Goal: Information Seeking & Learning: Find specific fact

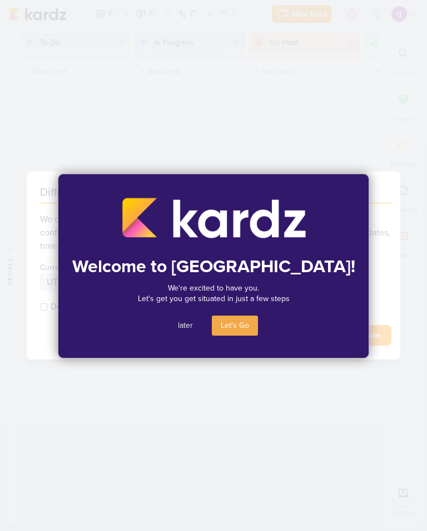
click at [245, 323] on button "Let's Go" at bounding box center [235, 325] width 46 height 20
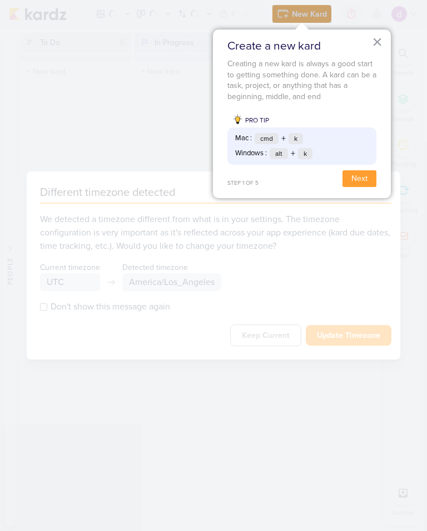
click at [377, 38] on button "×" at bounding box center [377, 42] width 11 height 18
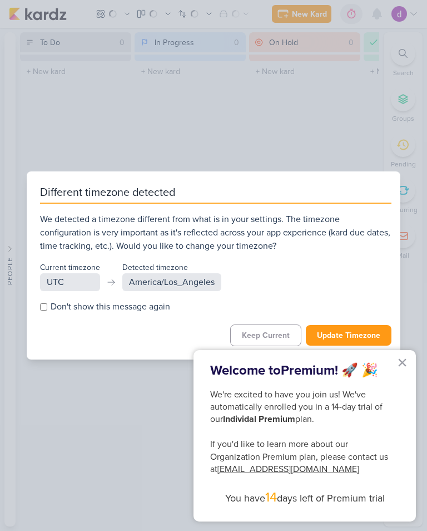
click at [407, 363] on button "×" at bounding box center [402, 362] width 11 height 18
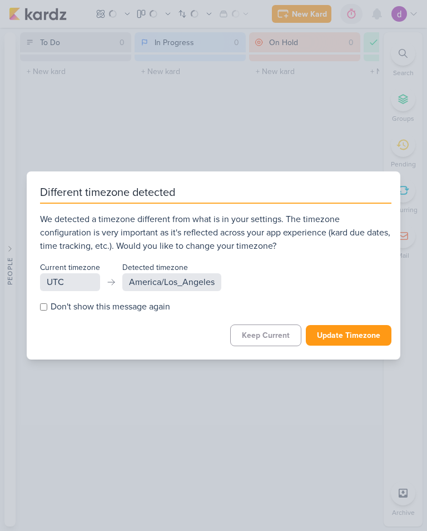
click at [373, 334] on button "Update Timezone" at bounding box center [349, 335] width 86 height 21
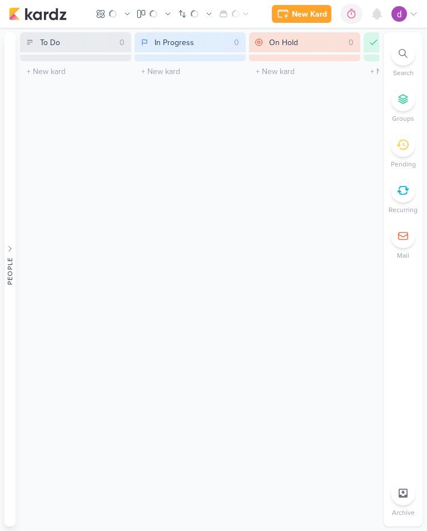
click at [407, 49] on icon at bounding box center [403, 53] width 9 height 9
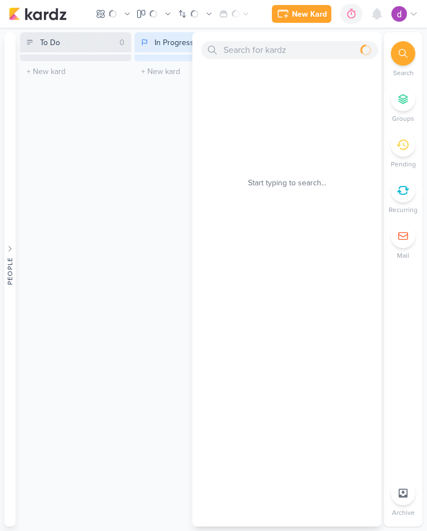
click at [319, 37] on div at bounding box center [286, 48] width 189 height 33
click at [294, 44] on input "text" at bounding box center [289, 50] width 177 height 18
click at [260, 48] on input "text" at bounding box center [289, 50] width 177 height 18
paste input "苹果美国id"
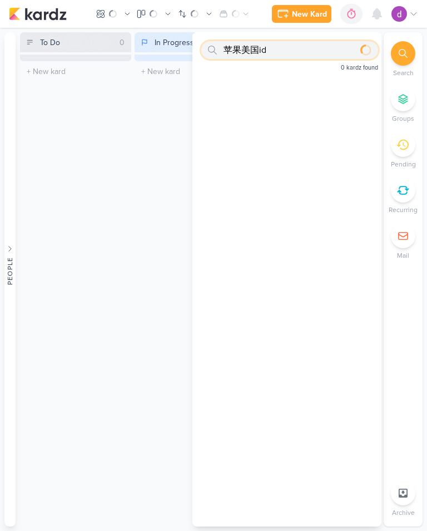
type input "苹果美国id"
click at [408, 46] on div at bounding box center [403, 53] width 24 height 24
